Goal: Communication & Community: Ask a question

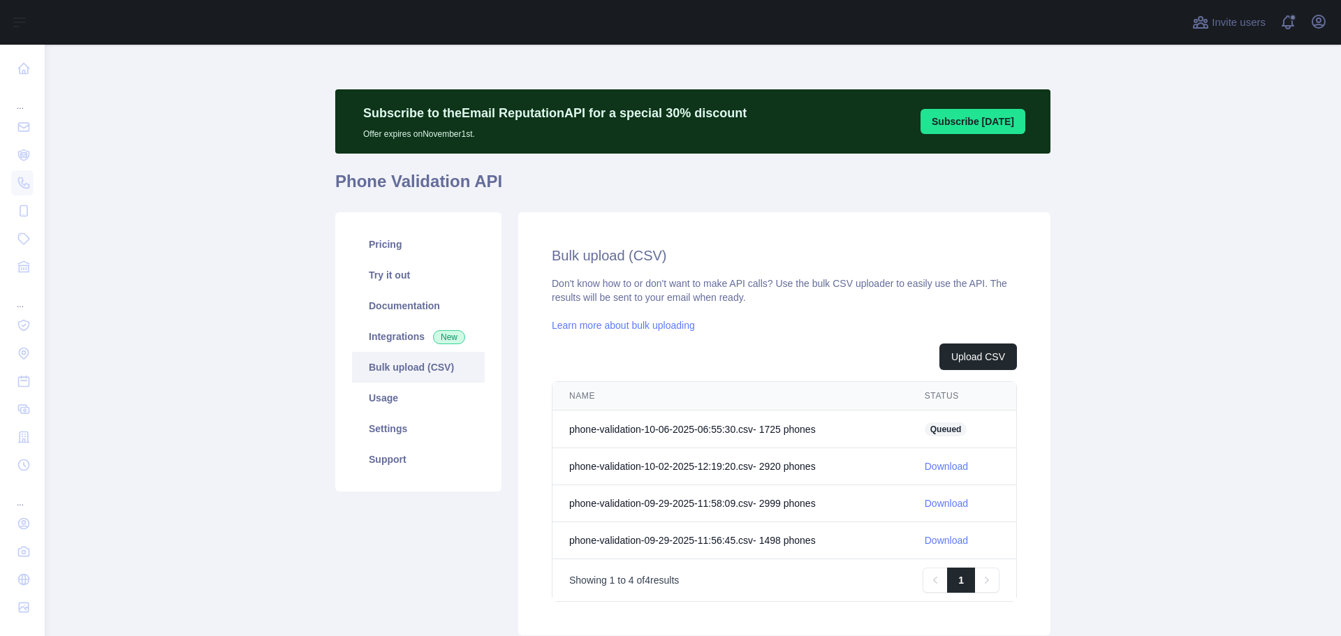
click at [755, 422] on td "phone-validation-10-06-2025-06:55:30.csv - 1725 phone s" at bounding box center [729, 430] width 355 height 38
click at [756, 424] on td "phone-validation-10-06-2025-06:55:30.csv - 1725 phone s" at bounding box center [729, 430] width 355 height 38
click at [1323, 20] on icon "button" at bounding box center [1318, 21] width 17 height 17
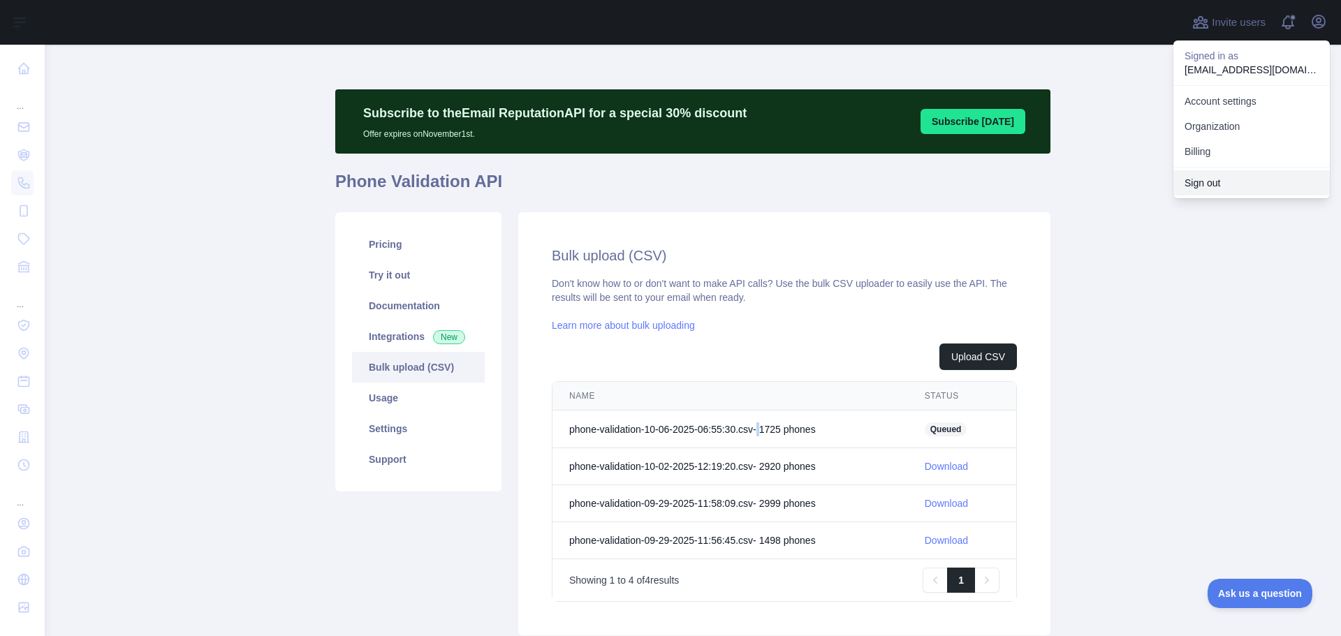
click at [1219, 189] on button "Sign out" at bounding box center [1251, 182] width 156 height 25
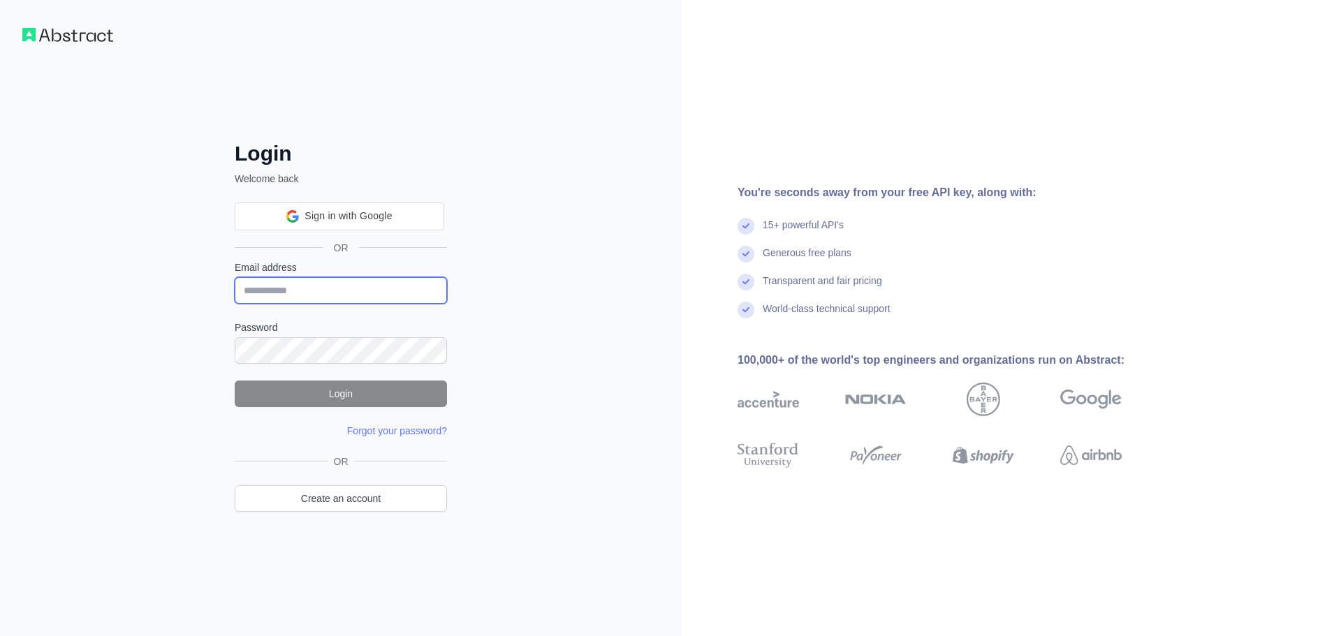
type input "**********"
click at [316, 386] on button "Login" at bounding box center [341, 394] width 212 height 27
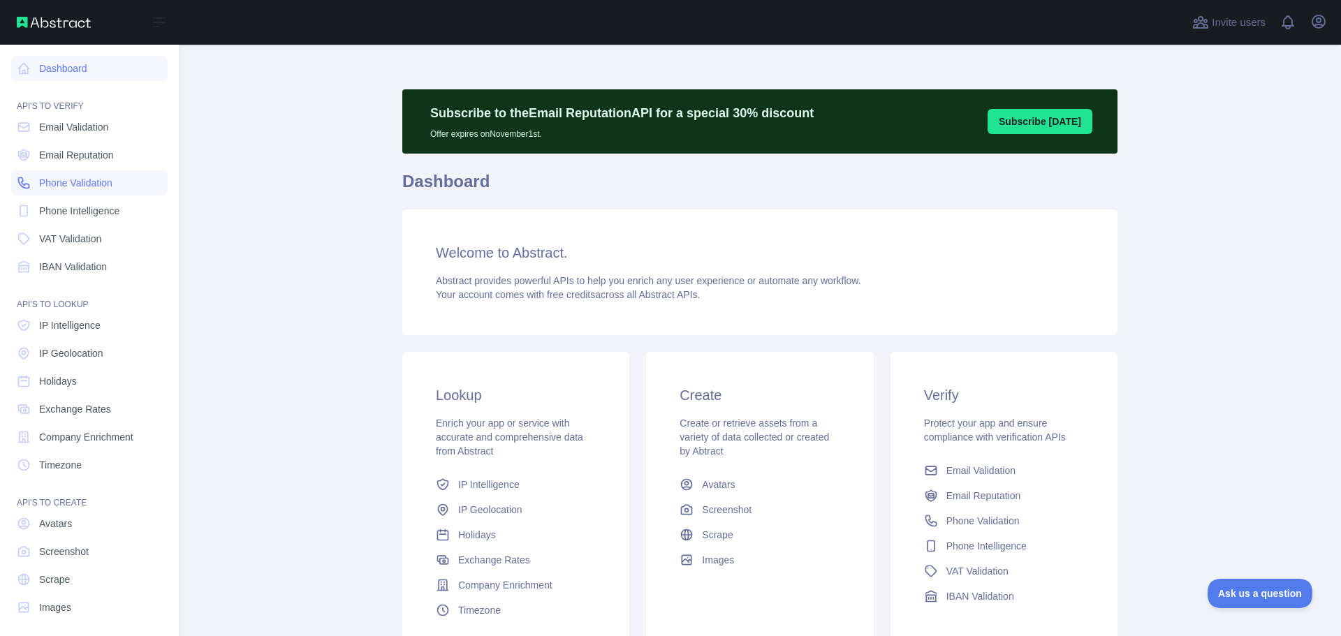
click at [71, 176] on span "Phone Validation" at bounding box center [75, 183] width 73 height 14
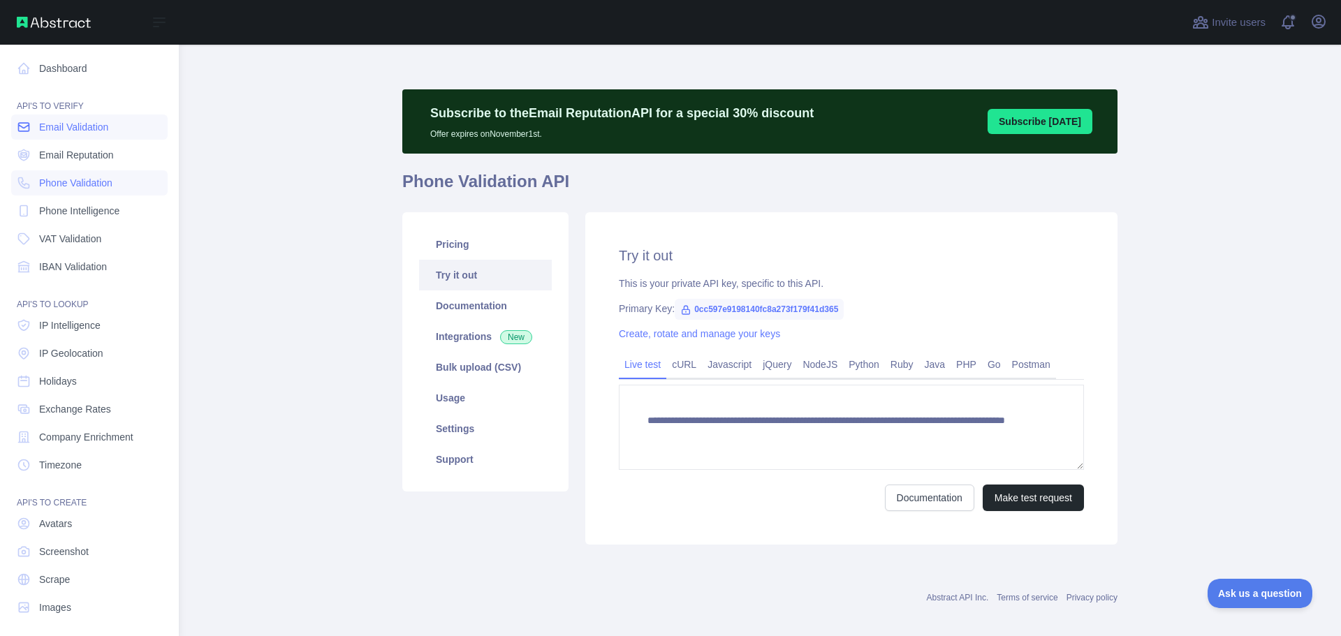
click at [70, 139] on link "Email Validation" at bounding box center [89, 127] width 156 height 25
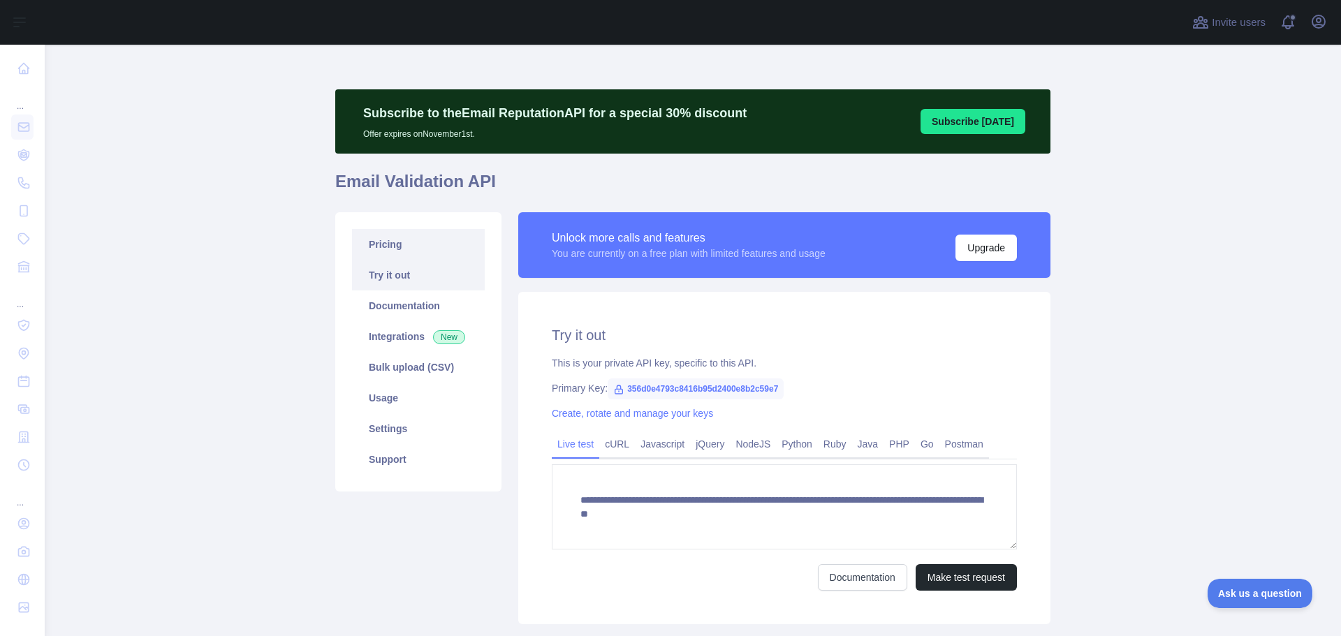
click at [385, 258] on link "Pricing" at bounding box center [418, 244] width 133 height 31
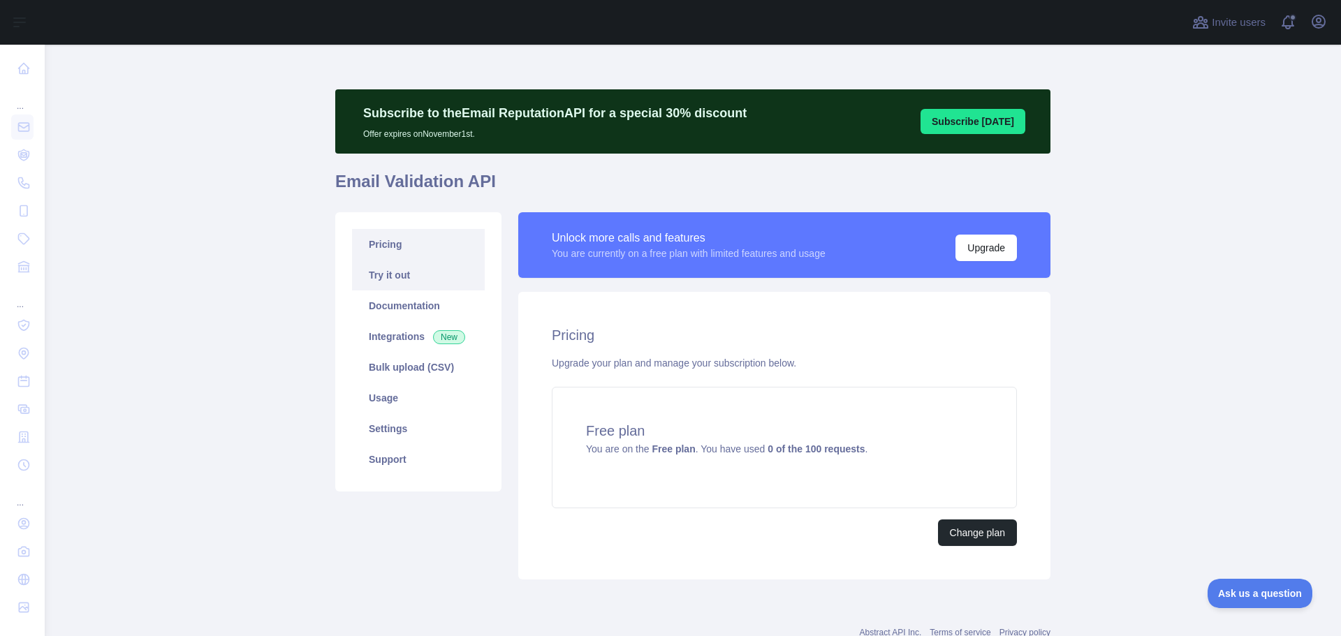
click at [390, 279] on link "Try it out" at bounding box center [418, 275] width 133 height 31
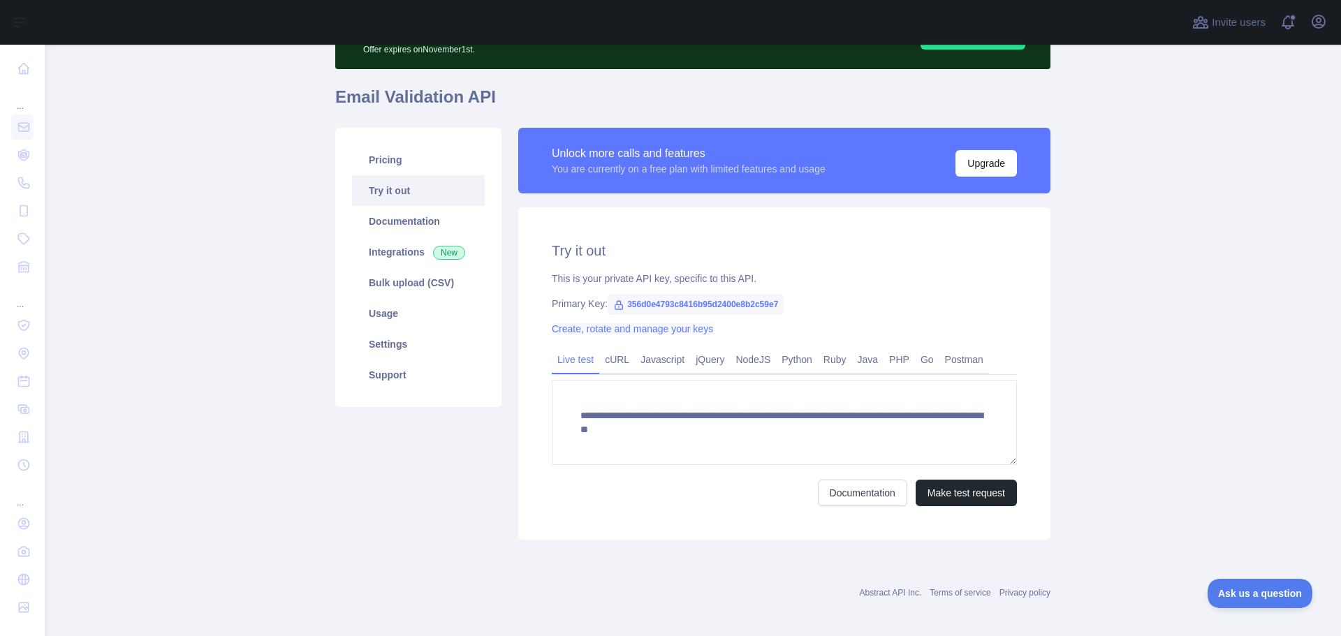
scroll to position [91, 0]
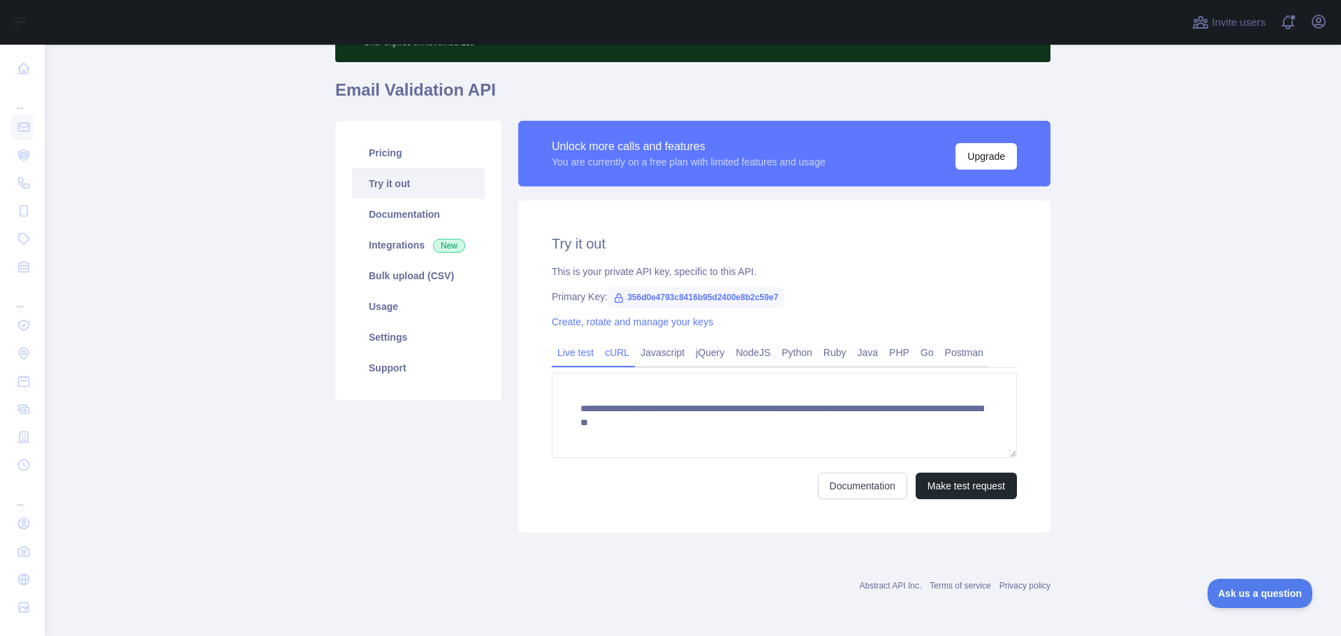
click at [608, 358] on link "cURL" at bounding box center [617, 353] width 36 height 22
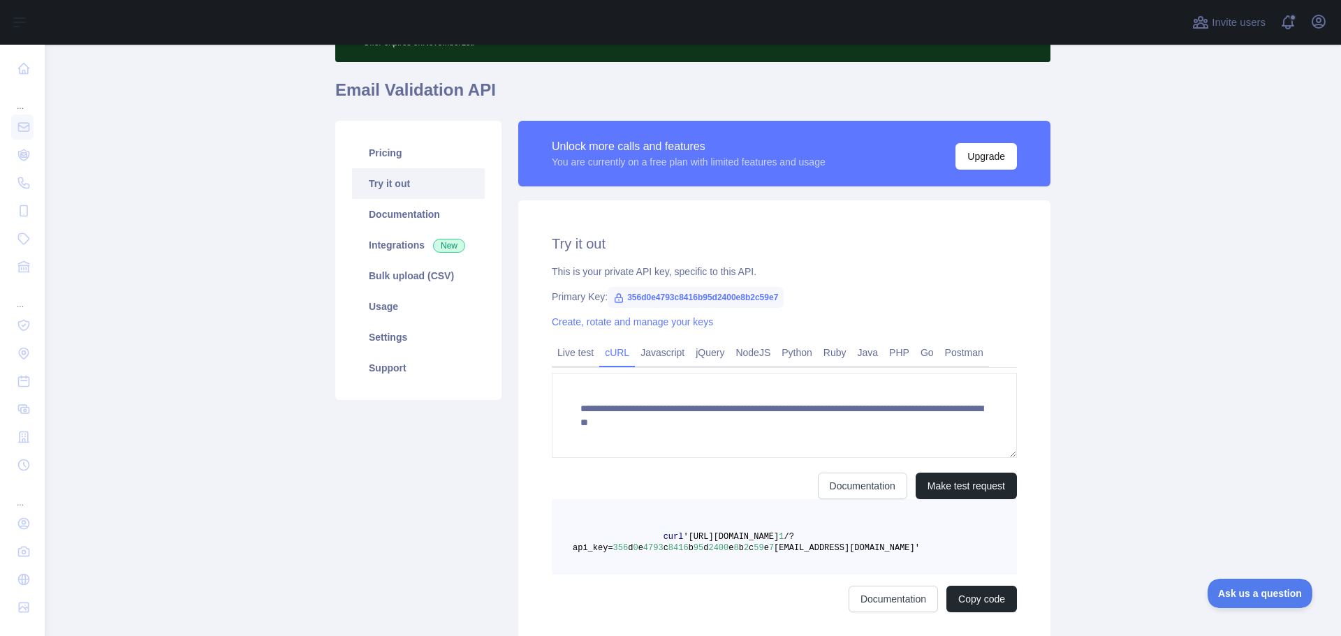
scroll to position [78, 0]
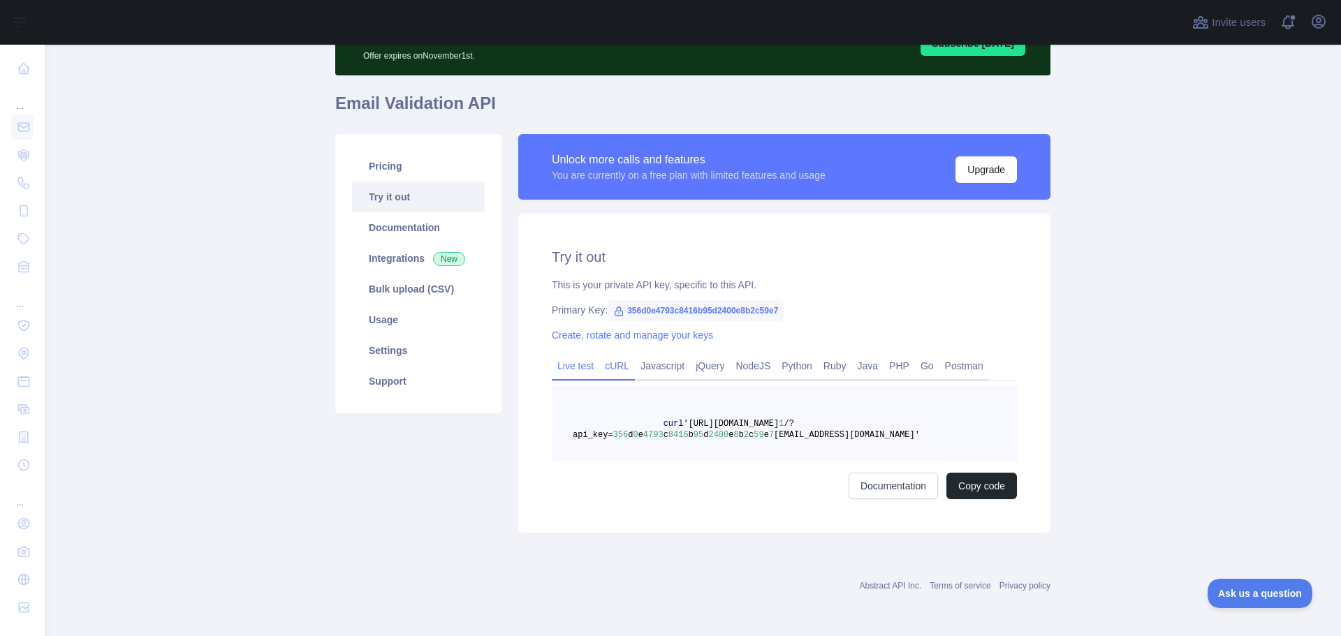
click at [583, 364] on link "Live test" at bounding box center [575, 366] width 47 height 22
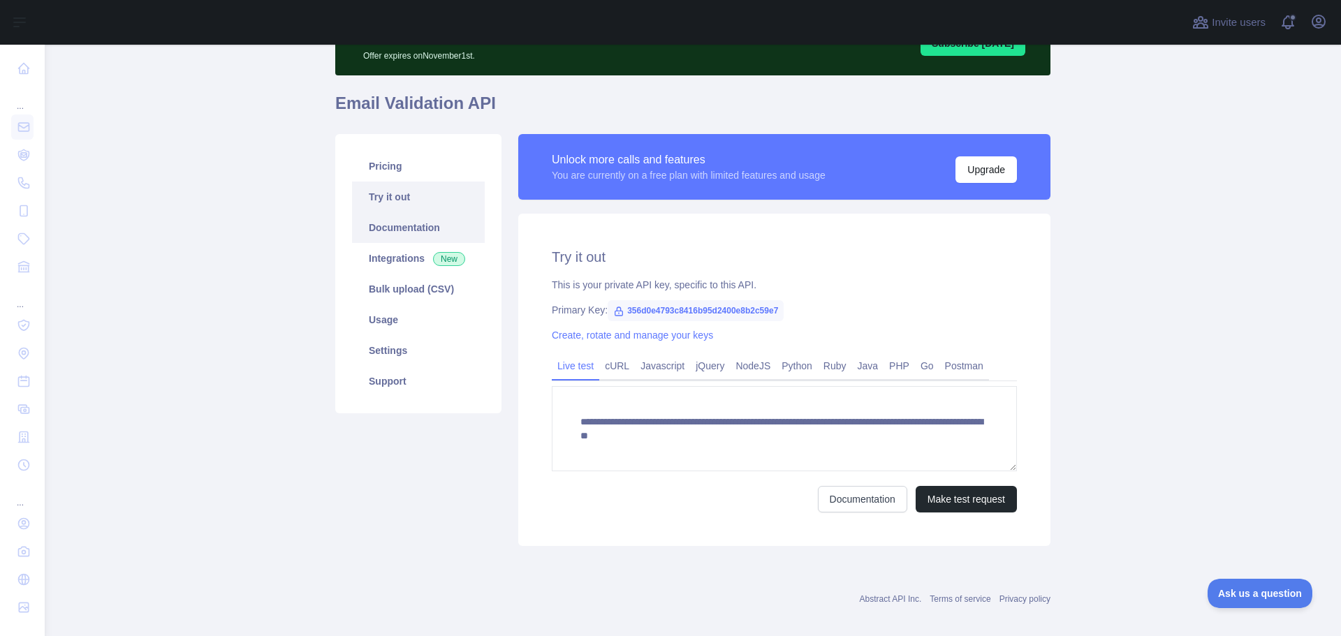
click at [403, 233] on link "Documentation" at bounding box center [418, 227] width 133 height 31
click at [383, 169] on link "Pricing" at bounding box center [418, 166] width 133 height 31
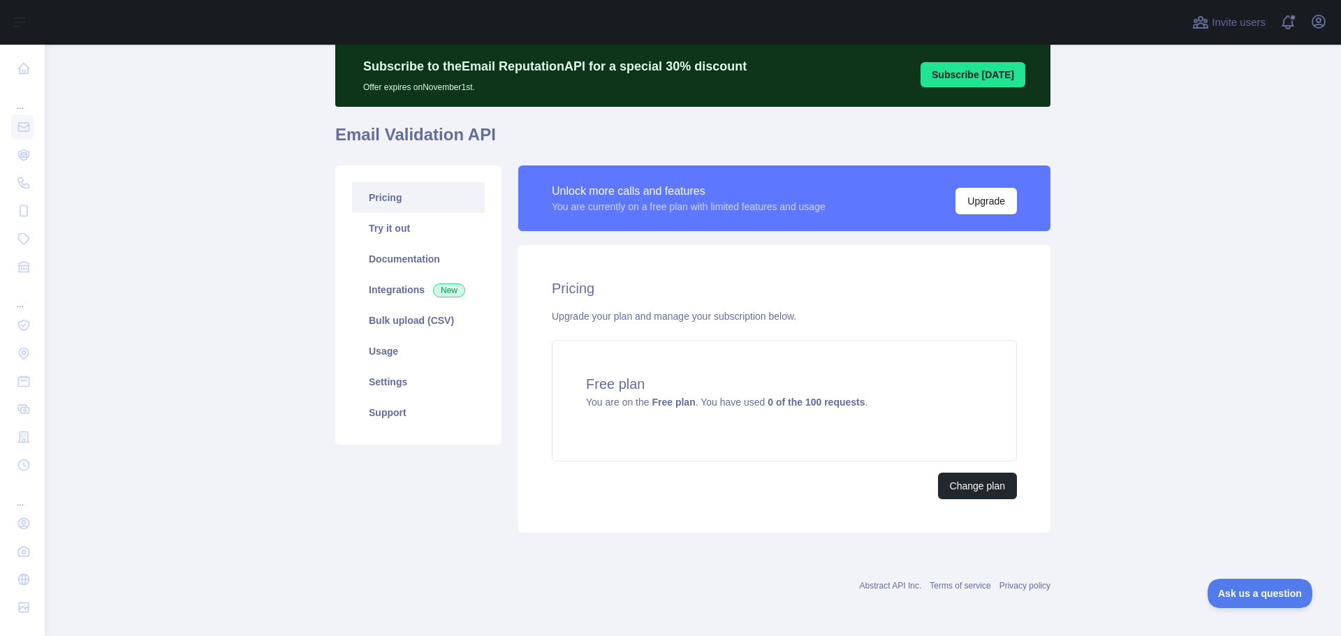
scroll to position [47, 0]
click at [971, 493] on button "Change plan" at bounding box center [977, 486] width 79 height 27
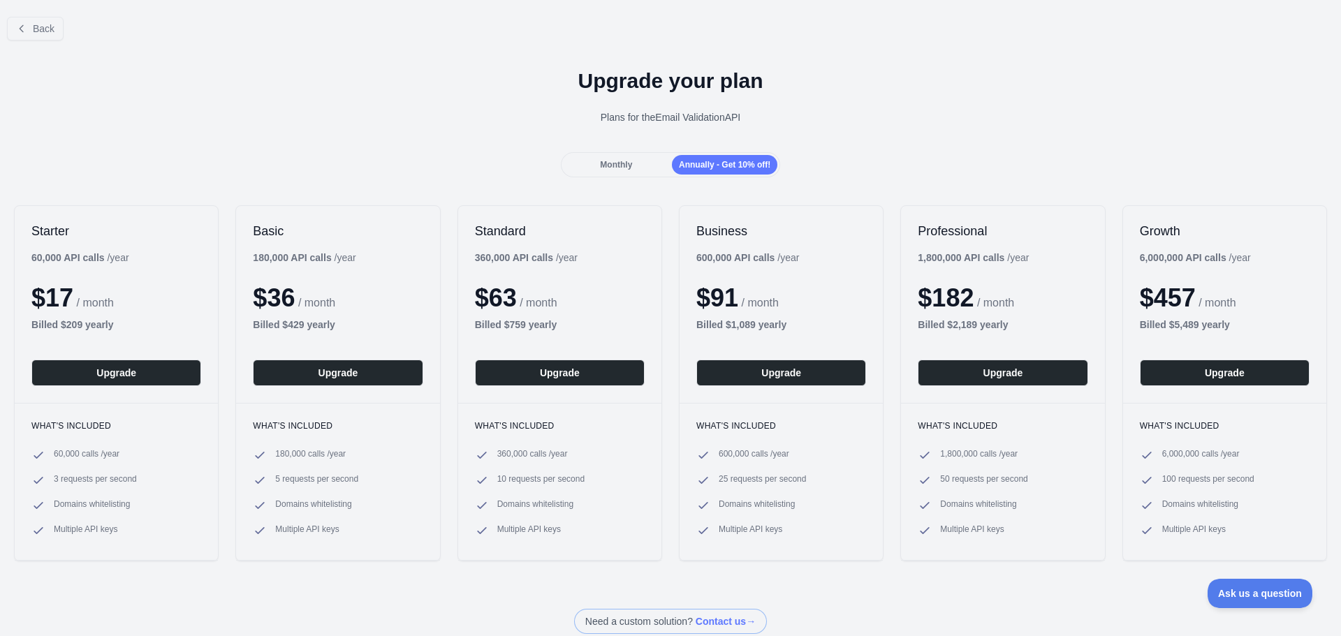
click at [614, 158] on div "Monthly" at bounding box center [616, 165] width 105 height 20
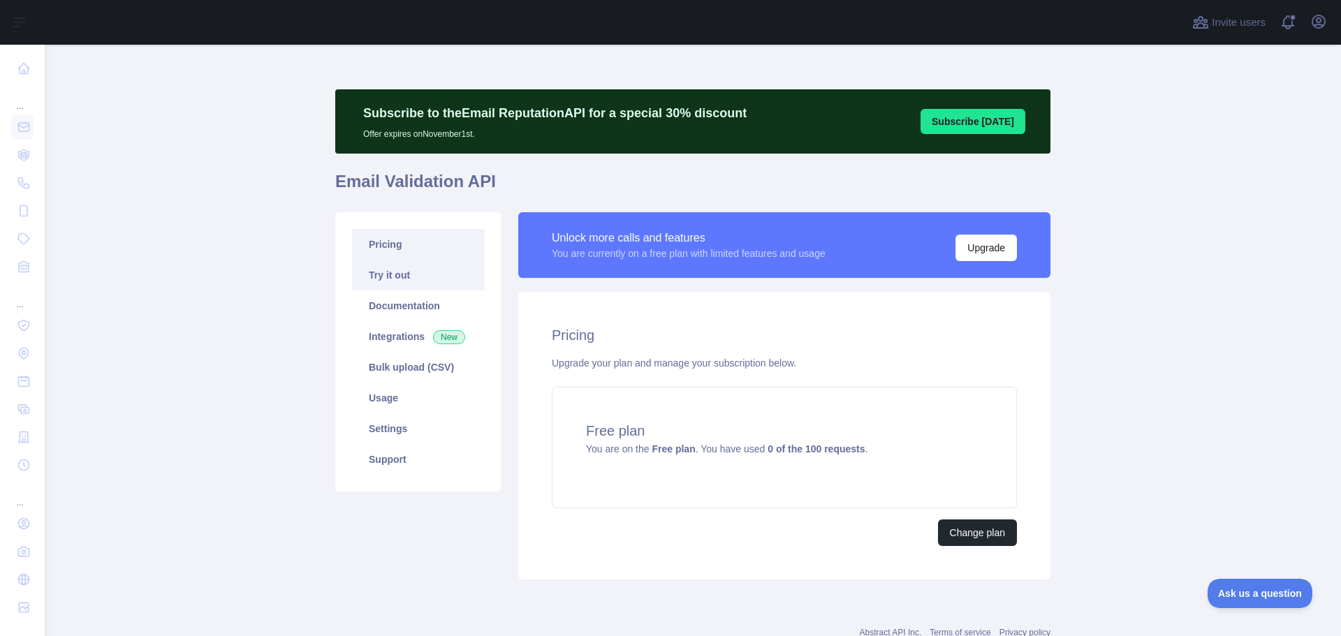
click at [397, 273] on link "Try it out" at bounding box center [418, 275] width 133 height 31
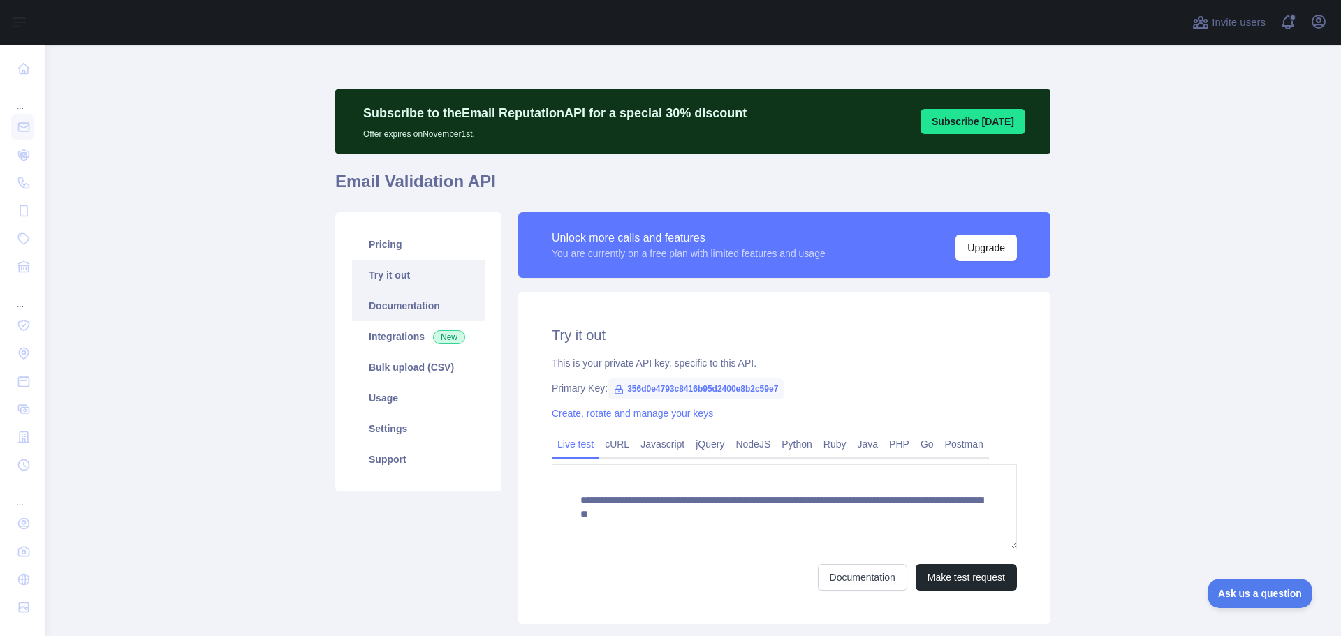
click at [405, 299] on link "Documentation" at bounding box center [418, 306] width 133 height 31
click at [712, 392] on span "356d0e4793c8416b95d2400e8b2c59e7" at bounding box center [696, 389] width 176 height 21
click at [795, 381] on div "Primary Key: 356d0e4793c8416b95d2400e8b2c59e7" at bounding box center [784, 388] width 465 height 14
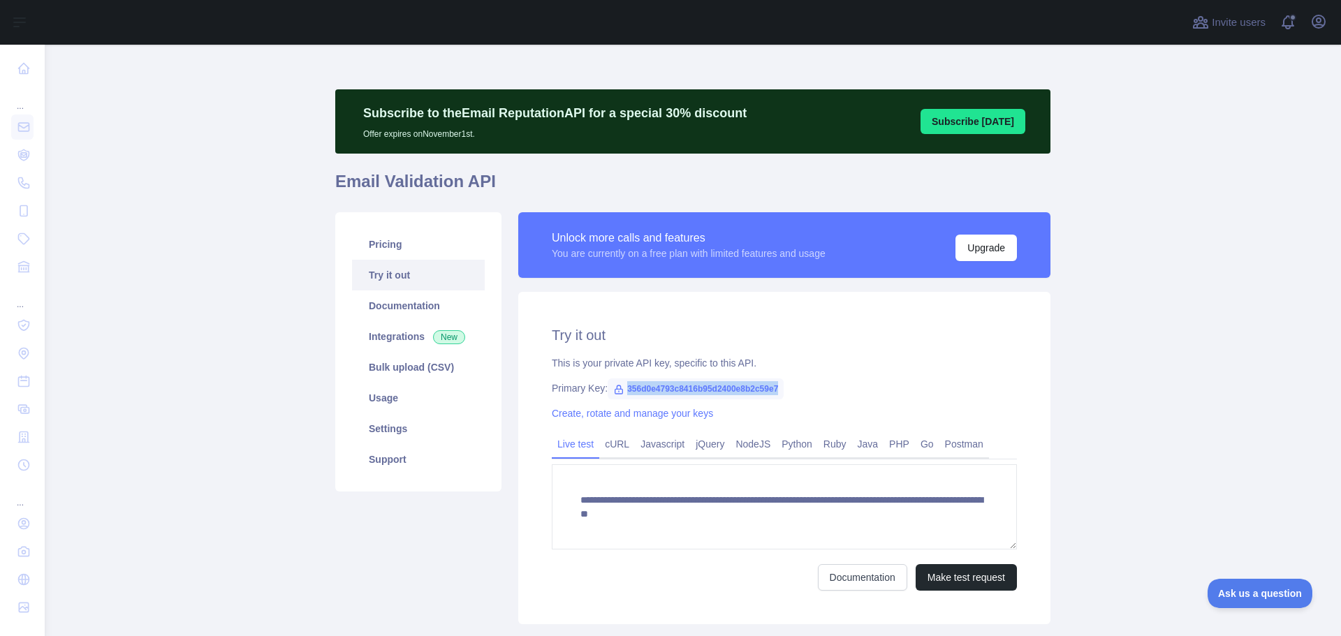
drag, startPoint x: 792, startPoint y: 389, endPoint x: 618, endPoint y: 391, distance: 173.9
click at [618, 391] on div "Primary Key: 356d0e4793c8416b95d2400e8b2c59e7" at bounding box center [784, 388] width 465 height 14
copy span "356d0e4793c8416b95d2400e8b2c59e7"
click at [388, 247] on link "Pricing" at bounding box center [418, 244] width 133 height 31
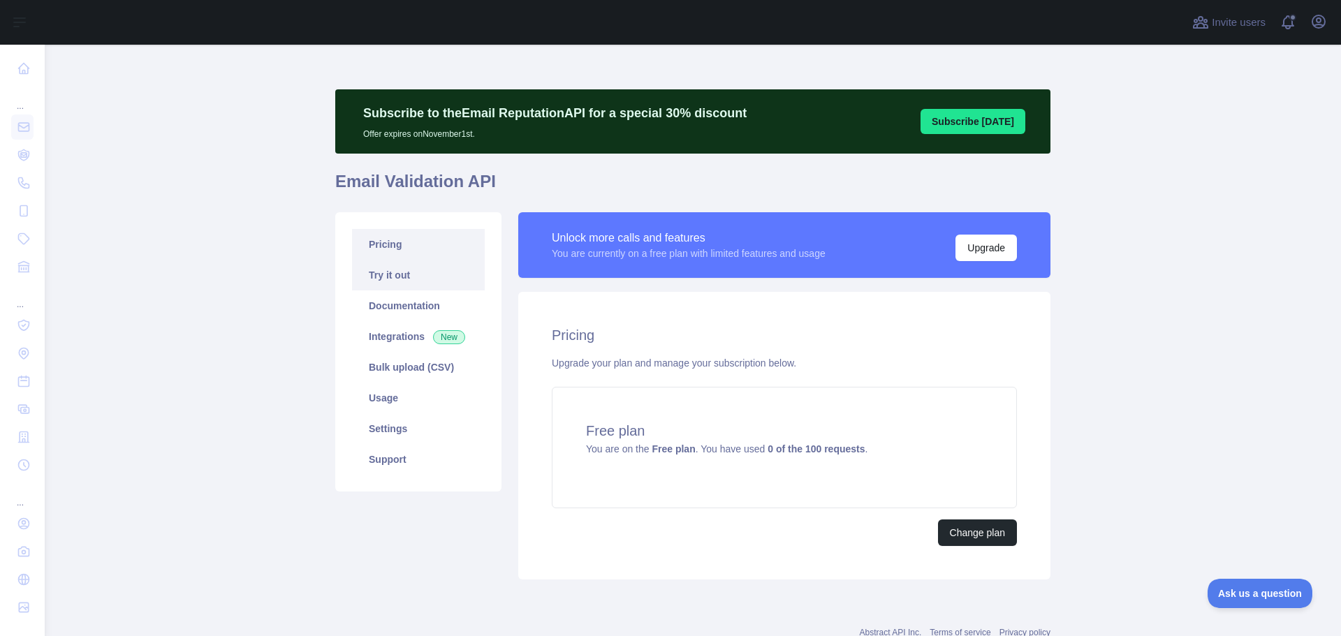
click at [407, 270] on link "Try it out" at bounding box center [418, 275] width 133 height 31
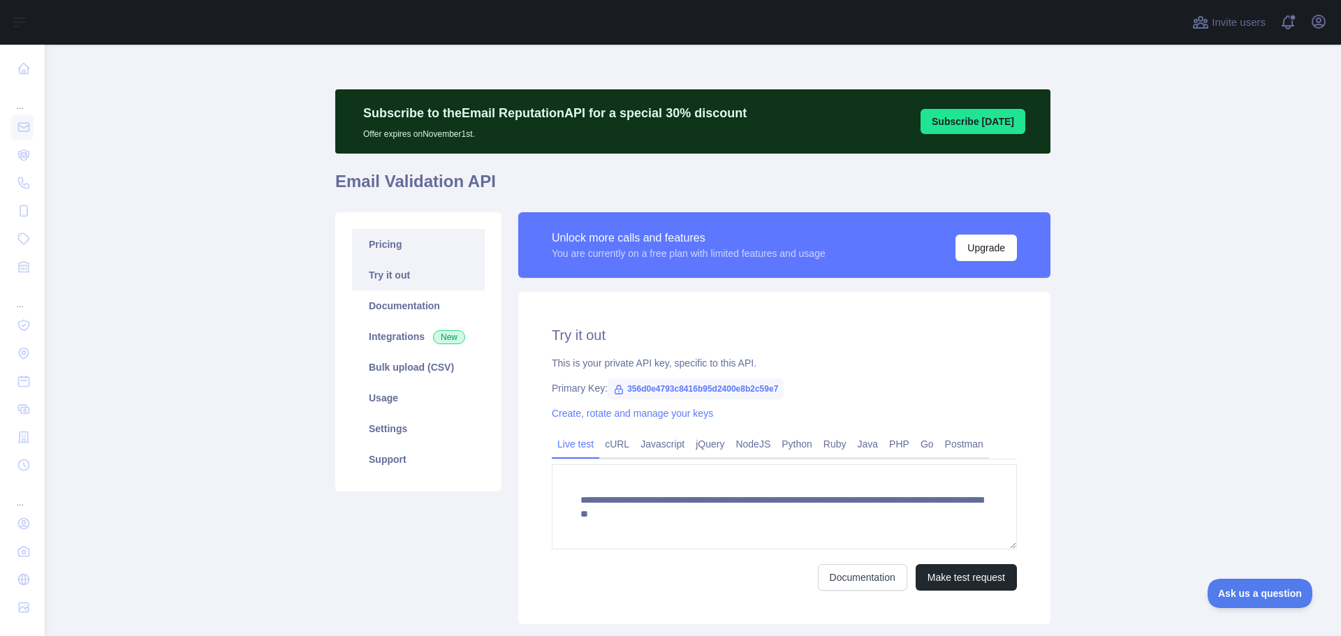
click at [402, 251] on link "Pricing" at bounding box center [418, 244] width 133 height 31
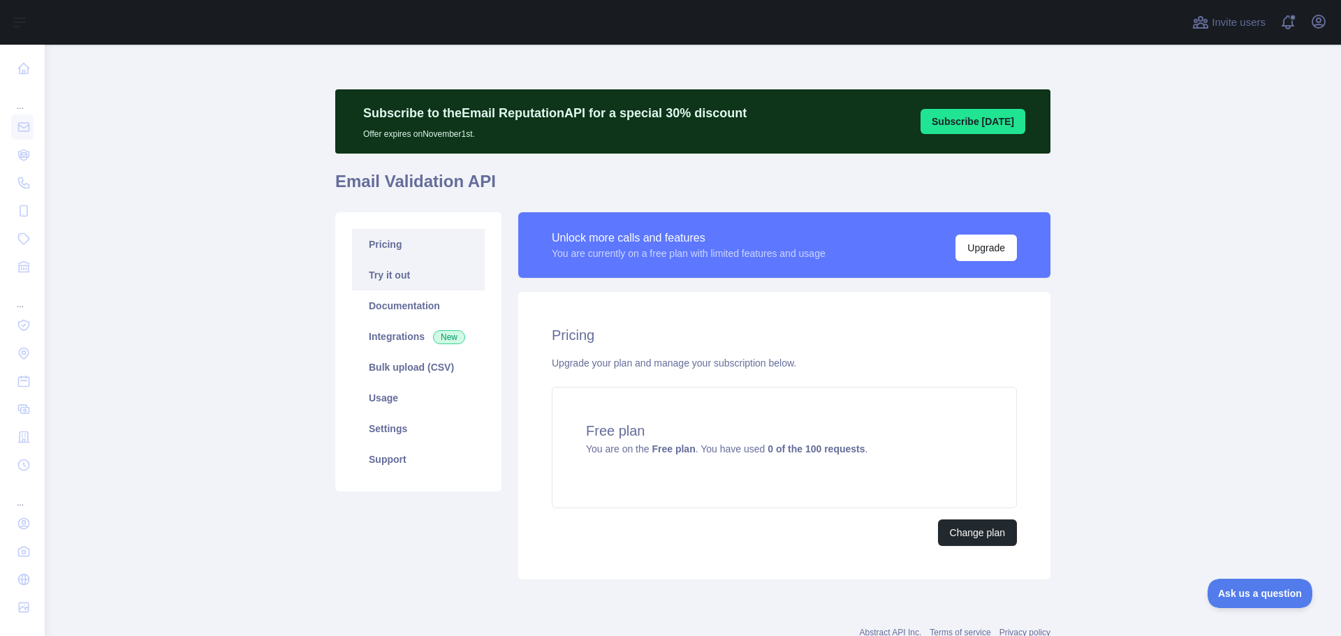
click at [410, 279] on link "Try it out" at bounding box center [418, 275] width 133 height 31
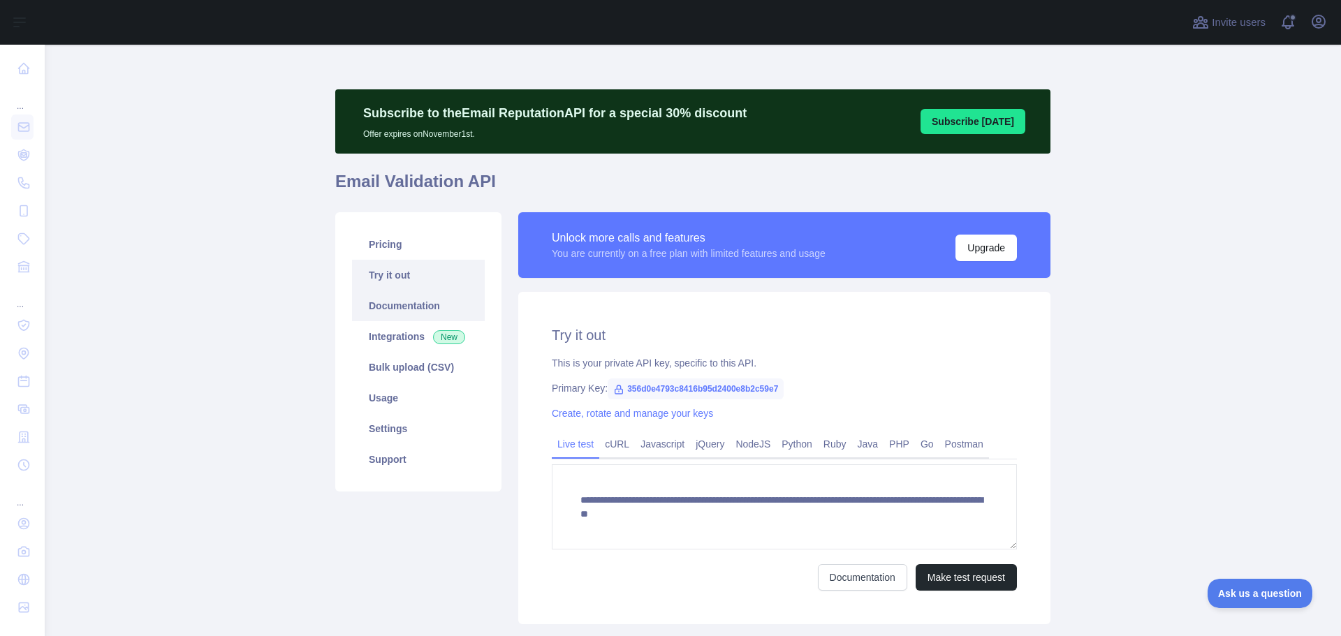
click at [411, 308] on link "Documentation" at bounding box center [418, 306] width 133 height 31
click at [397, 248] on link "Pricing" at bounding box center [418, 244] width 133 height 31
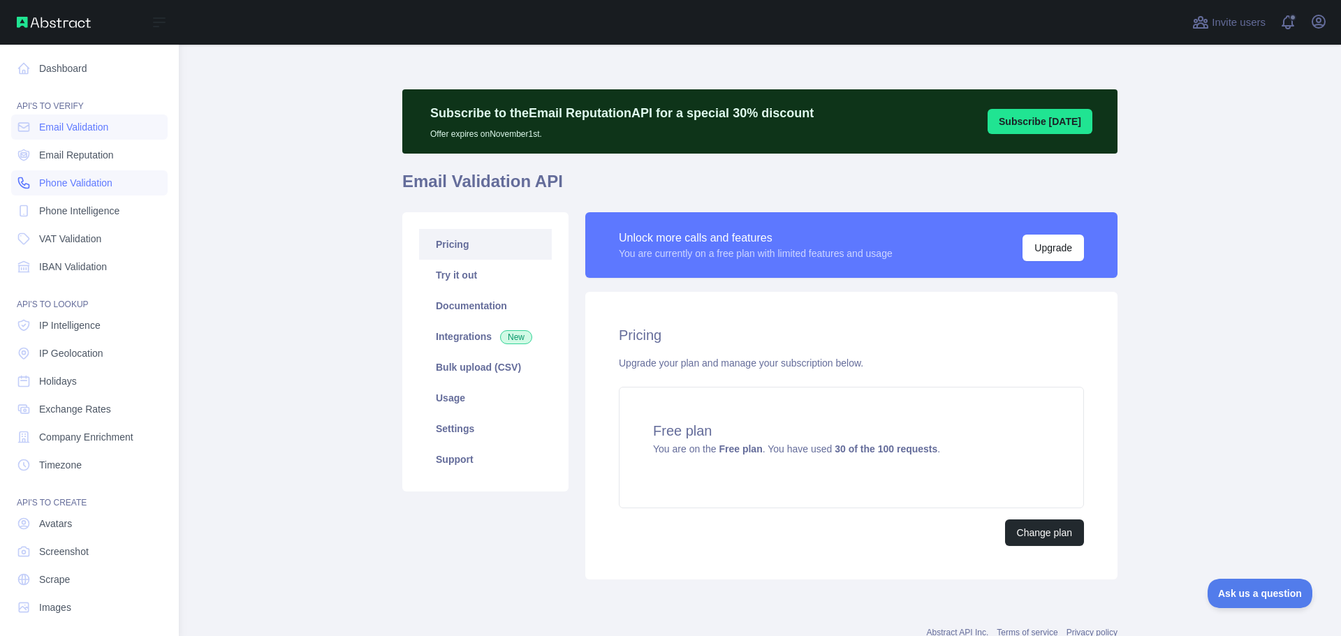
click at [59, 185] on span "Phone Validation" at bounding box center [75, 183] width 73 height 14
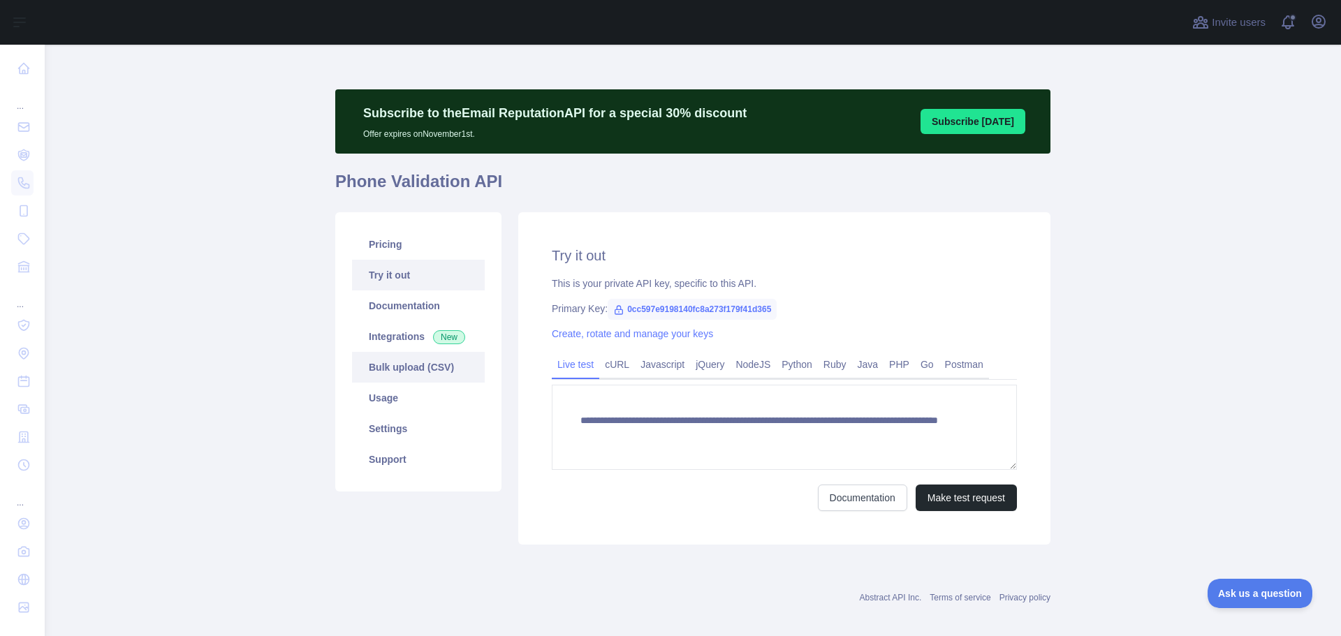
click at [429, 365] on link "Bulk upload (CSV)" at bounding box center [418, 367] width 133 height 31
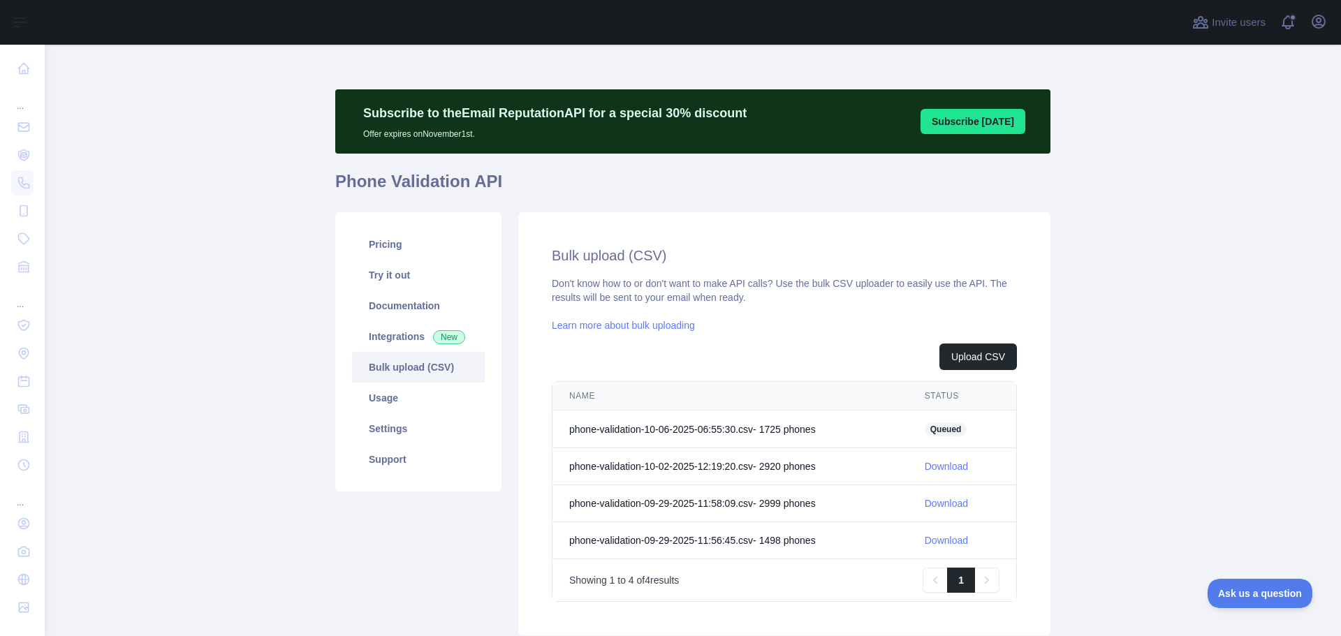
click at [946, 426] on span "Queued" at bounding box center [946, 430] width 43 height 14
click at [391, 245] on link "Pricing" at bounding box center [418, 244] width 133 height 31
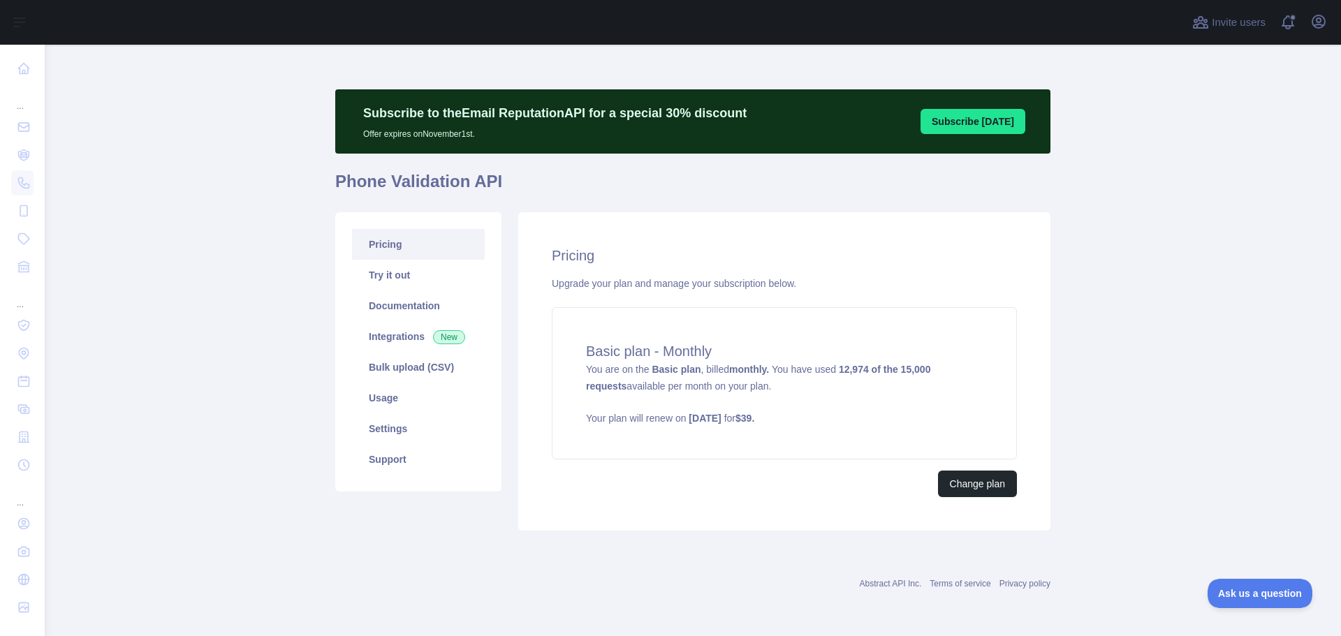
click at [1172, 145] on main "Subscribe to the Email Reputation API for a special 30 % discount Offer expires…" at bounding box center [693, 341] width 1296 height 592
click at [391, 374] on link "Bulk upload (CSV)" at bounding box center [418, 367] width 133 height 31
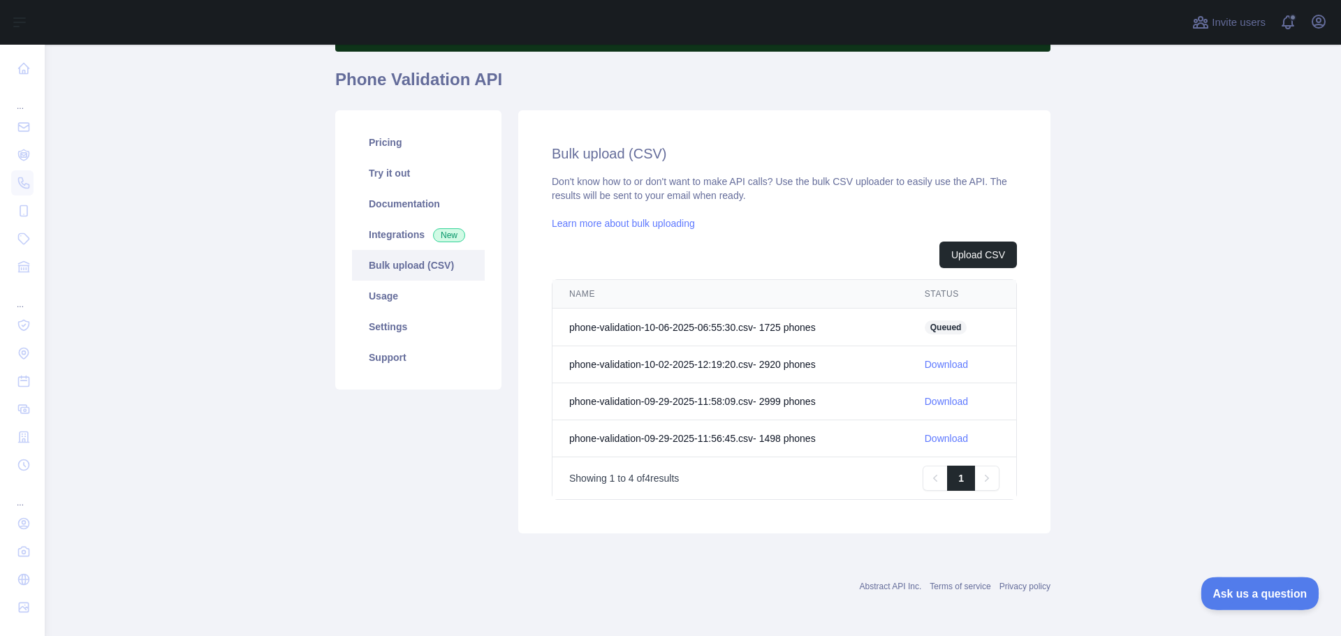
click at [1258, 594] on span "Ask us a question" at bounding box center [1252, 592] width 105 height 10
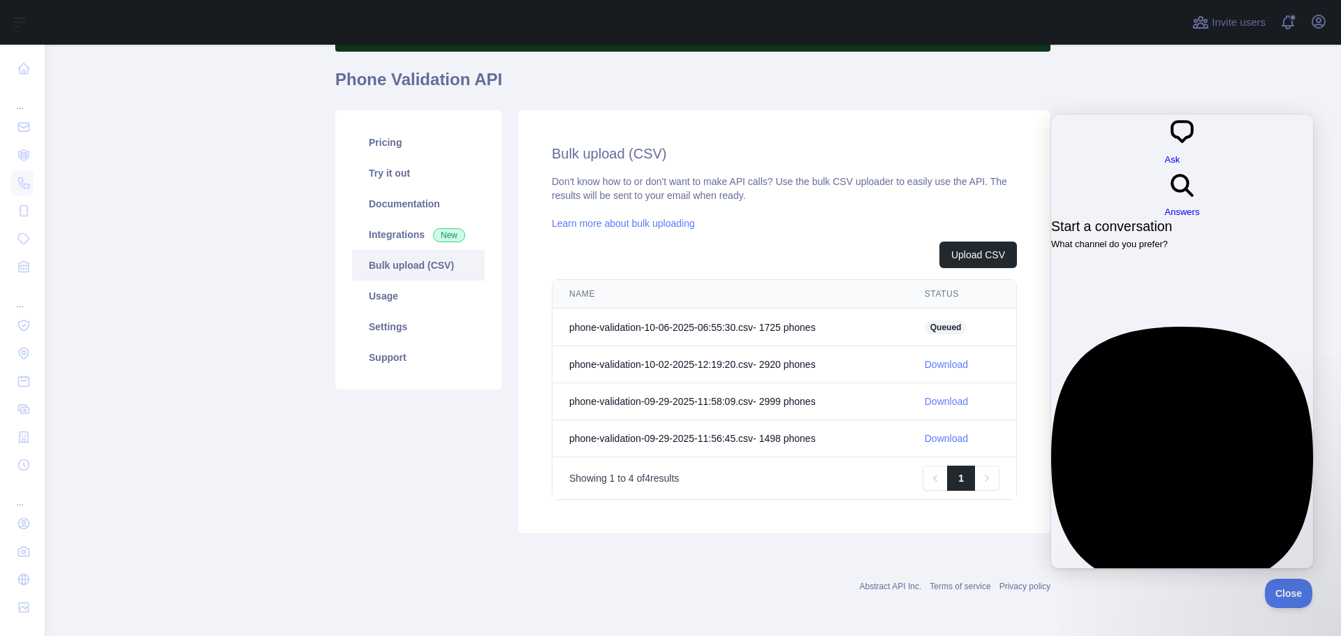
click at [1111, 327] on div "Email No time to wait around? We usually respond within a few hours" at bounding box center [1182, 484] width 262 height 314
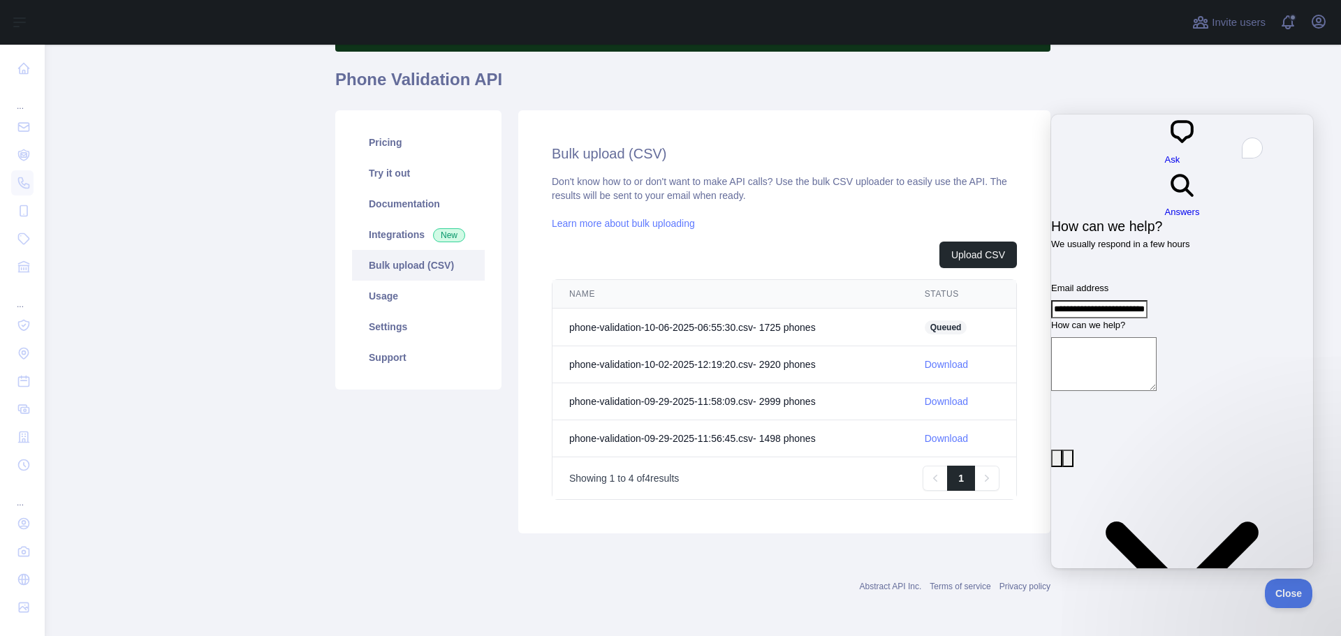
click at [1134, 337] on textarea "How can we help?" at bounding box center [1103, 364] width 105 height 54
click at [1062, 450] on button "image-plus" at bounding box center [1056, 459] width 11 height 18
type input "**********"
click at [1151, 337] on textarea "How can we help?" at bounding box center [1103, 364] width 105 height 54
type textarea "**"
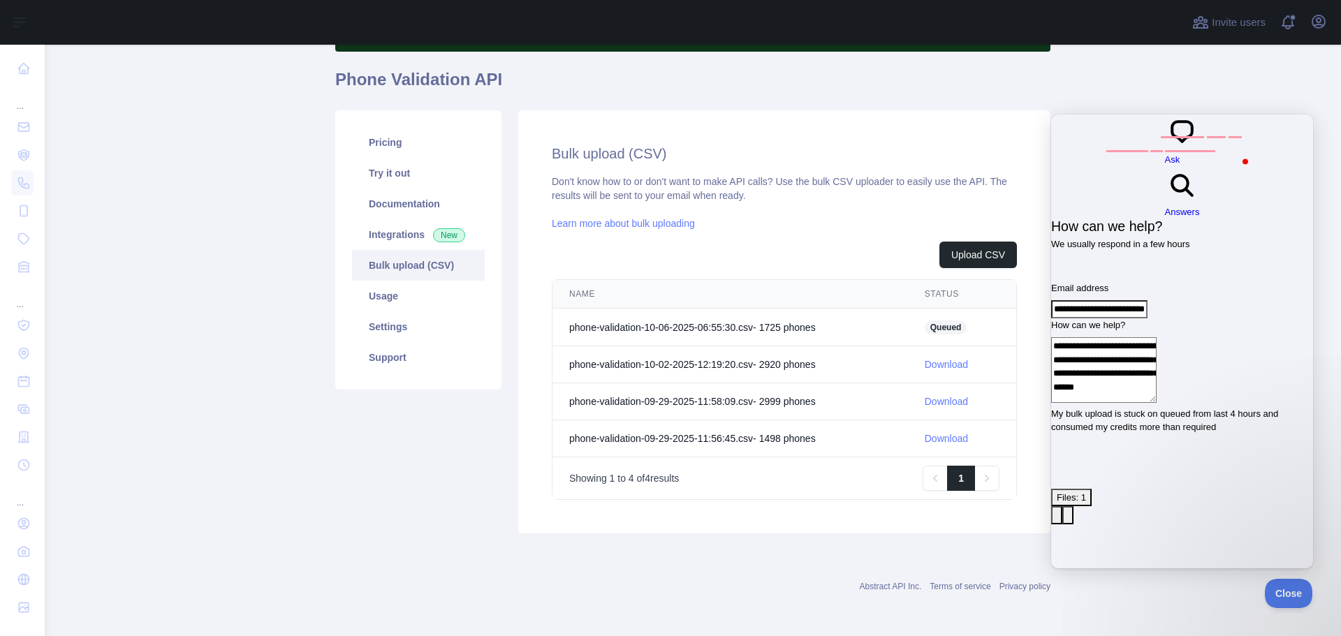
type textarea "**********"
